Goal: Transaction & Acquisition: Obtain resource

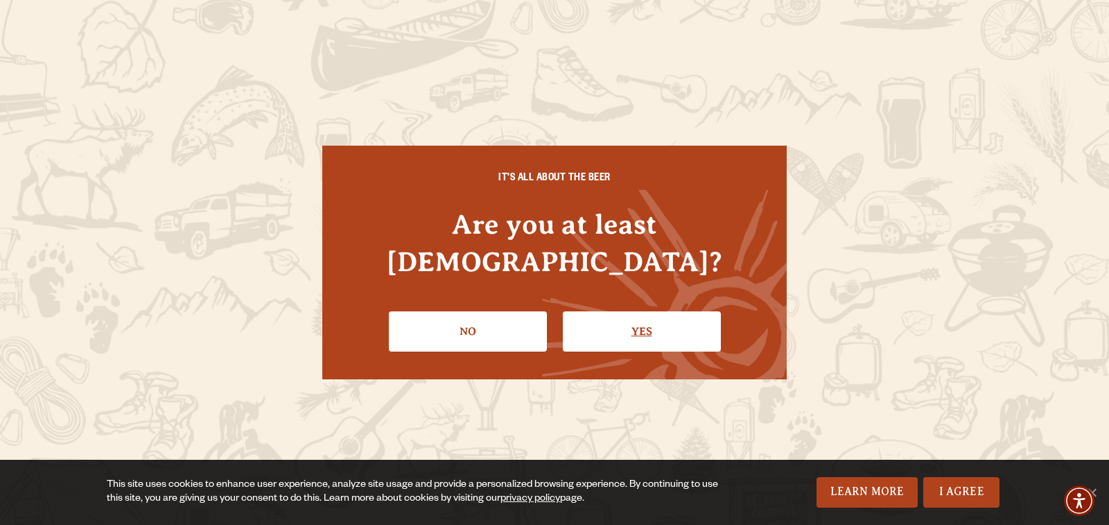
click at [618, 311] on link "Yes" at bounding box center [642, 331] width 158 height 40
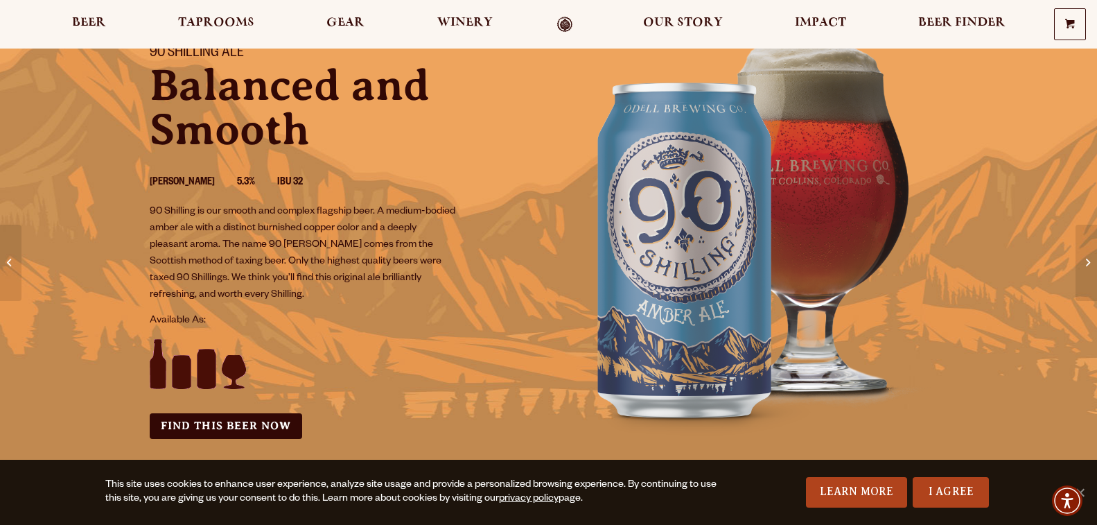
scroll to position [208, 0]
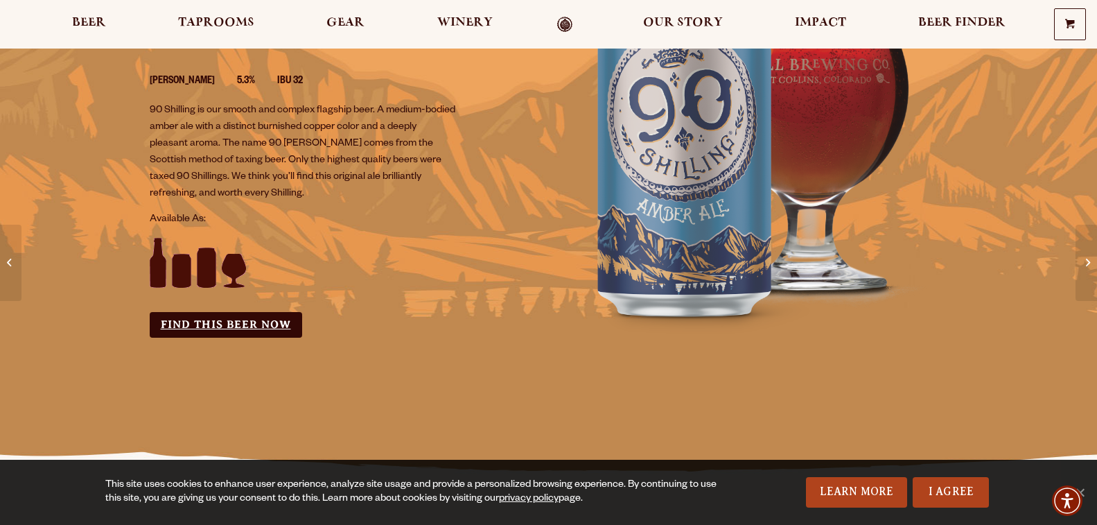
click at [225, 325] on link "Find this Beer Now" at bounding box center [226, 325] width 152 height 26
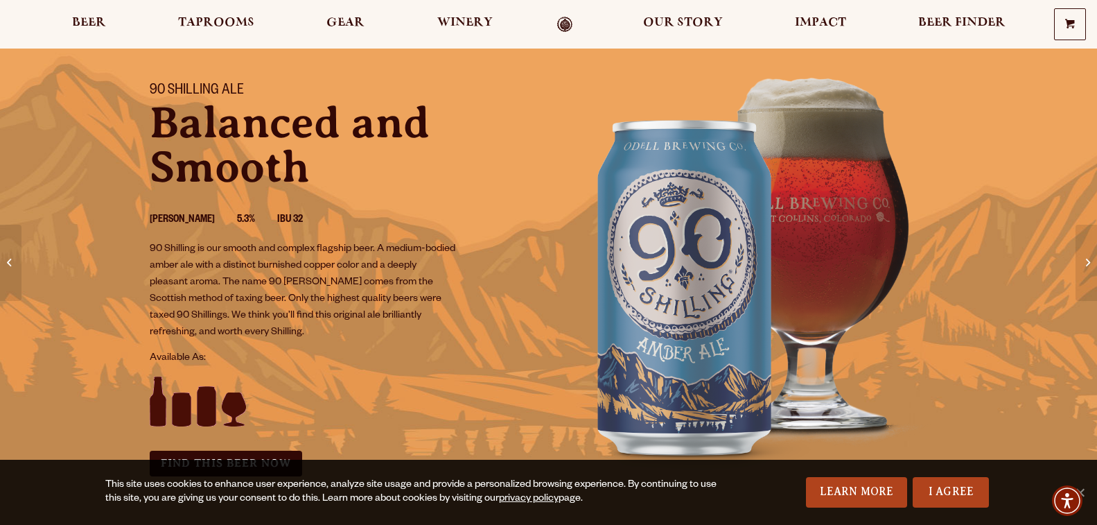
scroll to position [347, 0]
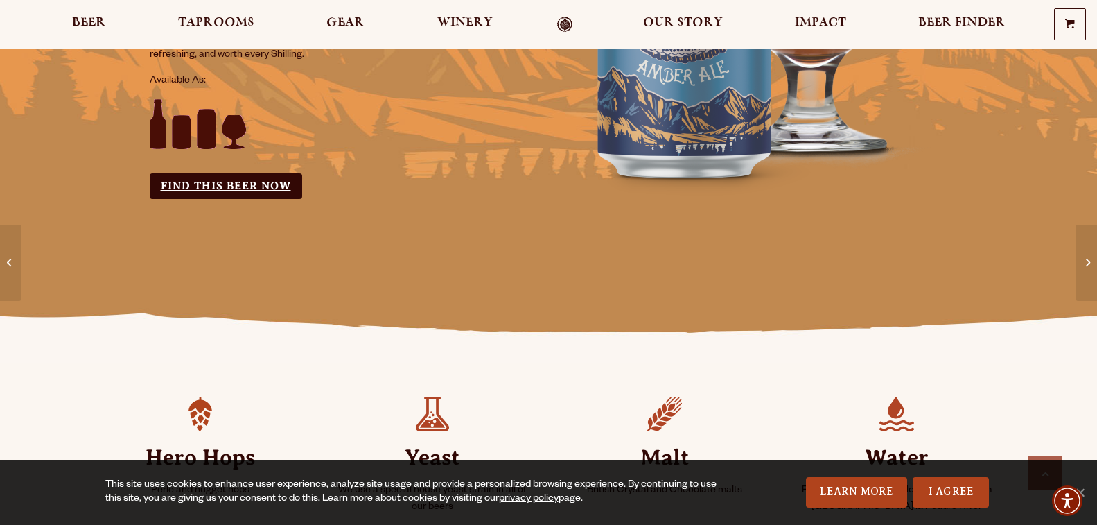
click at [247, 184] on link "Find this Beer Now" at bounding box center [226, 186] width 152 height 26
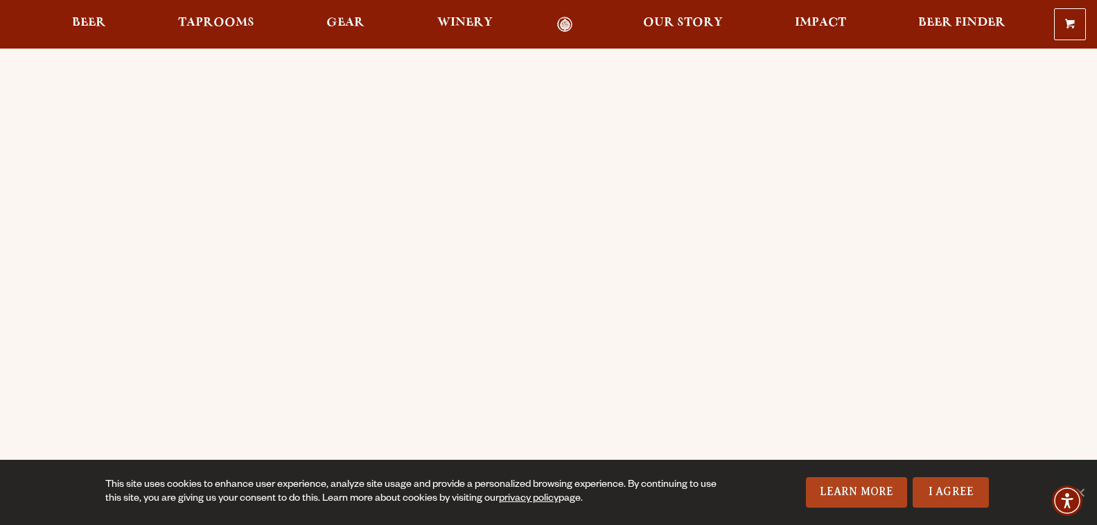
scroll to position [69, 0]
